Goal: Task Accomplishment & Management: Manage account settings

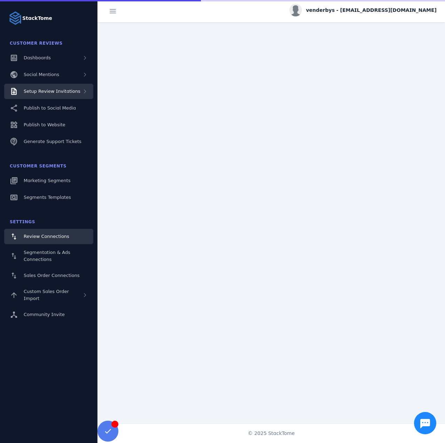
click at [61, 92] on span "Setup Review Invitations" at bounding box center [52, 91] width 57 height 5
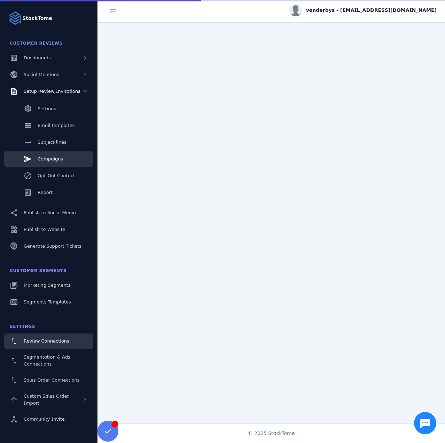
click at [57, 160] on span "Campaigns" at bounding box center [50, 158] width 25 height 5
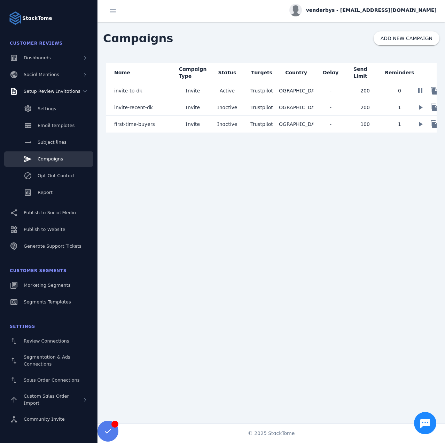
click at [174, 88] on mat-cell "invite-tp-dk" at bounding box center [141, 90] width 70 height 17
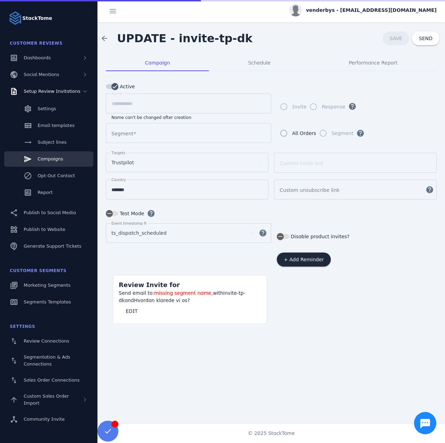
type input "*********"
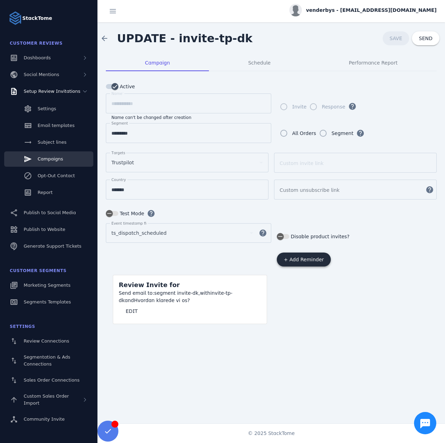
click at [305, 257] on span "+ Add Reminder" at bounding box center [304, 259] width 40 height 5
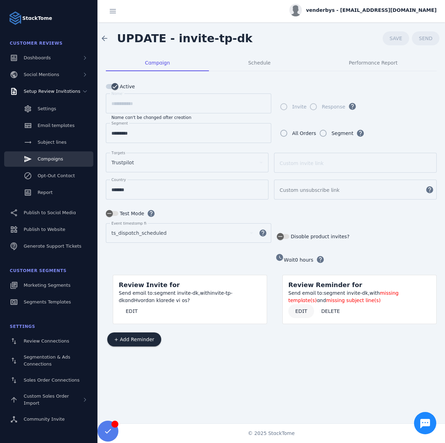
click at [297, 314] on span at bounding box center [302, 310] width 26 height 17
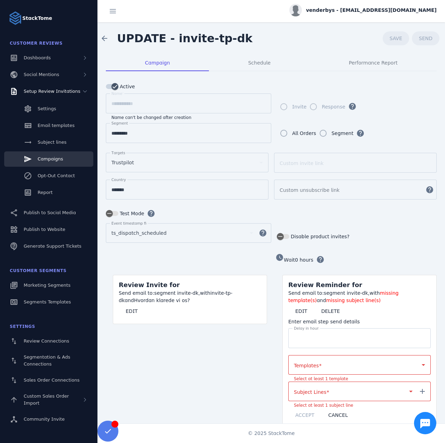
click at [312, 334] on input "*" at bounding box center [359, 338] width 131 height 8
drag, startPoint x: 304, startPoint y: 333, endPoint x: 269, endPoint y: 331, distance: 34.9
click at [269, 331] on div "watch_later Wait 1 hours help Review Invite for Send email to: segment invite-d…" at bounding box center [271, 351] width 331 height 198
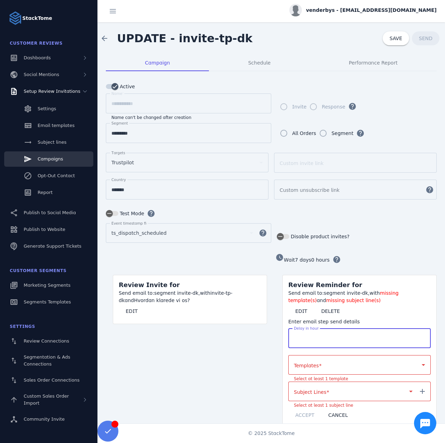
type input "***"
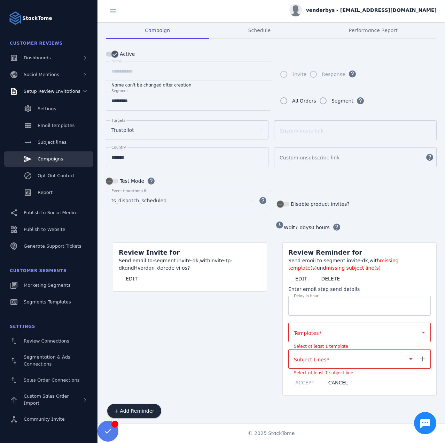
scroll to position [34, 0]
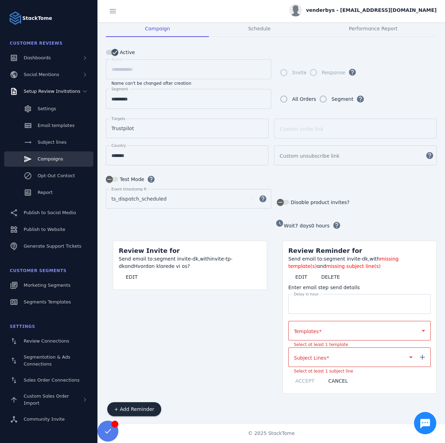
click at [320, 329] on div at bounding box center [356, 330] width 125 height 8
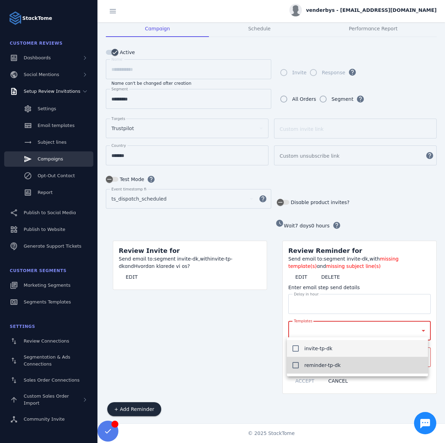
click at [323, 371] on mat-option "reminder-tp-dk" at bounding box center [357, 364] width 141 height 17
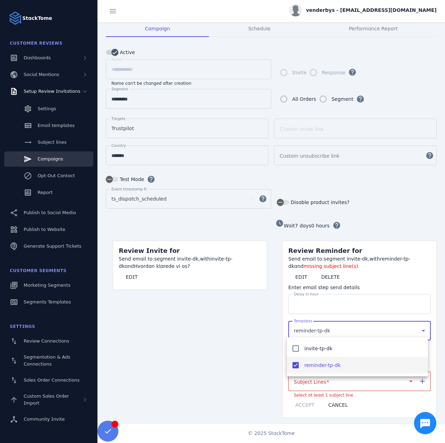
click at [260, 350] on div at bounding box center [222, 221] width 445 height 443
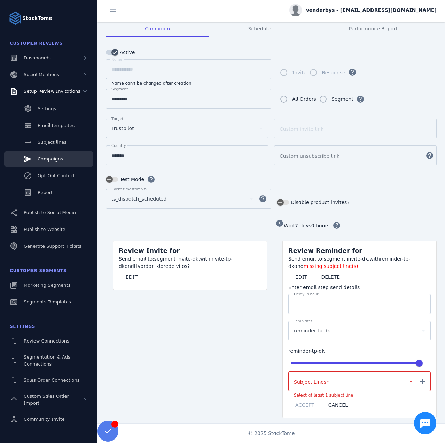
click at [314, 379] on mat-label "Subject Lines" at bounding box center [310, 382] width 32 height 6
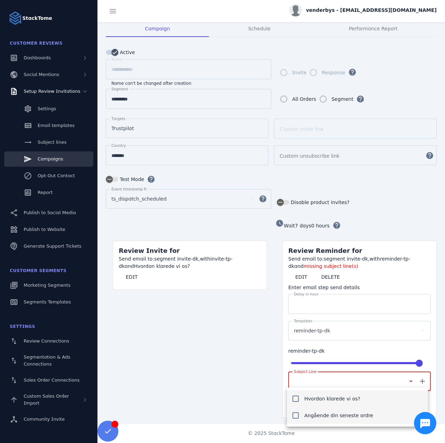
click at [325, 415] on span "Angående din seneste ordre" at bounding box center [339, 415] width 69 height 8
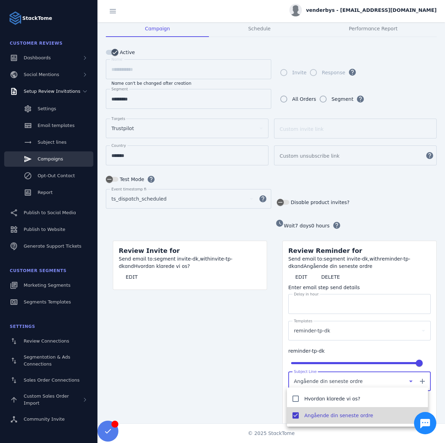
click at [248, 388] on div at bounding box center [222, 221] width 445 height 443
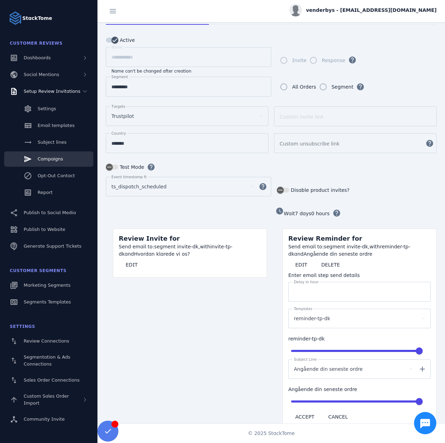
scroll to position [82, 0]
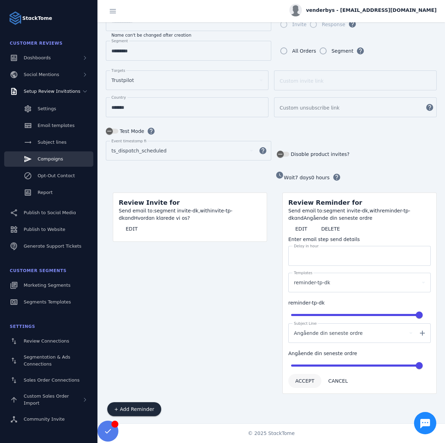
click at [303, 378] on span "ACCEPT" at bounding box center [305, 380] width 19 height 5
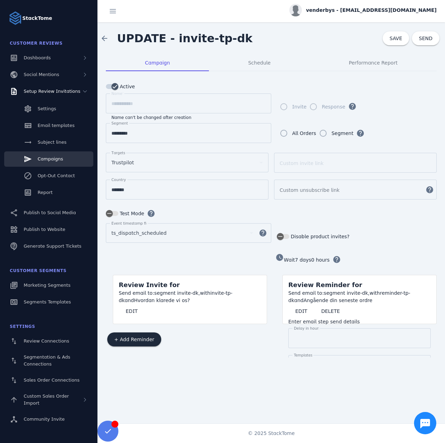
scroll to position [0, 0]
click at [398, 38] on span "SAVE" at bounding box center [396, 39] width 13 height 6
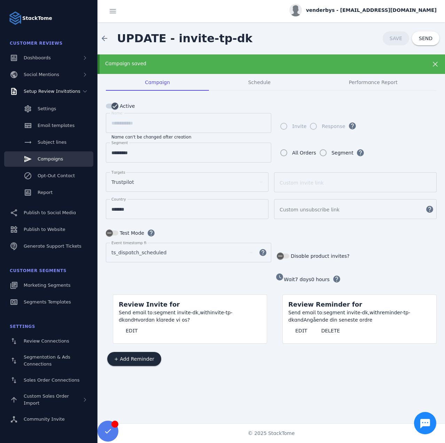
click at [367, 10] on span "venderbys - cs_venderbys@stacktome.com" at bounding box center [371, 10] width 131 height 7
click at [408, 69] on span "Sign out" at bounding box center [415, 67] width 20 height 8
